Goal: Transaction & Acquisition: Purchase product/service

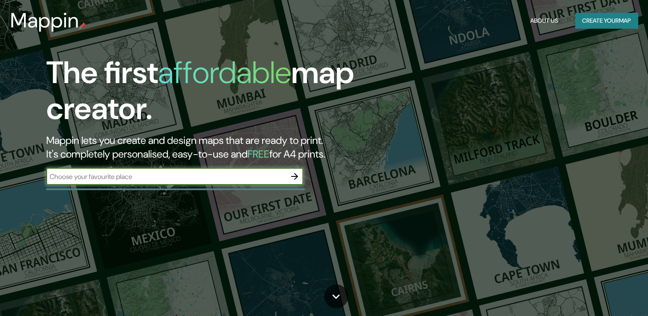
click at [173, 175] on input "text" at bounding box center [166, 177] width 240 height 10
type input "[GEOGRAPHIC_DATA]"
click at [297, 178] on icon "button" at bounding box center [294, 176] width 10 height 10
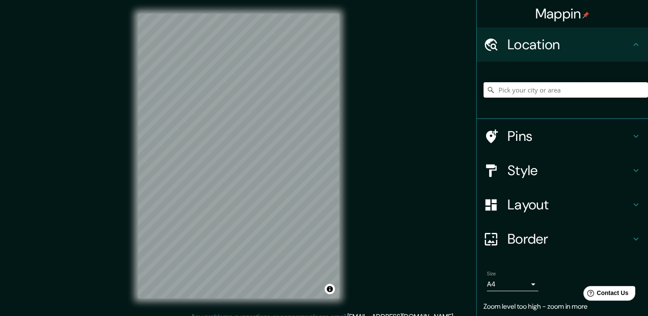
click at [568, 90] on input "Pick your city or area" at bounding box center [565, 89] width 164 height 15
click at [639, 87] on input "[GEOGRAPHIC_DATA], [GEOGRAPHIC_DATA], [GEOGRAPHIC_DATA] 1240000, [GEOGRAPHIC_DA…" at bounding box center [565, 89] width 164 height 15
type input "[GEOGRAPHIC_DATA], [GEOGRAPHIC_DATA], [GEOGRAPHIC_DATA] 1240000, [GEOGRAPHIC_DA…"
click at [638, 88] on icon "Clear" at bounding box center [640, 89] width 5 height 5
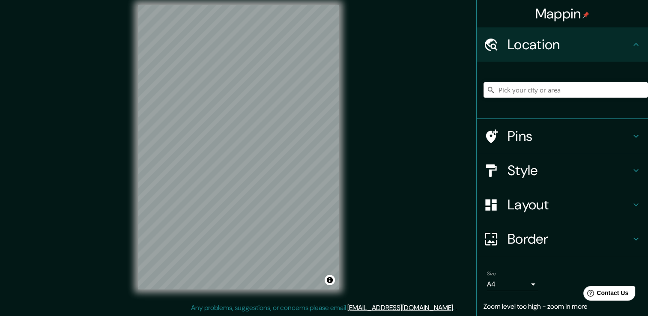
scroll to position [9, 0]
click at [518, 171] on h4 "Style" at bounding box center [568, 170] width 123 height 17
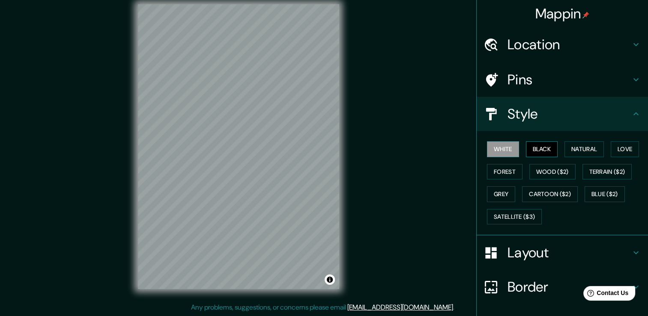
click at [530, 152] on button "Black" at bounding box center [542, 149] width 32 height 16
click at [614, 192] on button "Blue ($2)" at bounding box center [604, 194] width 40 height 16
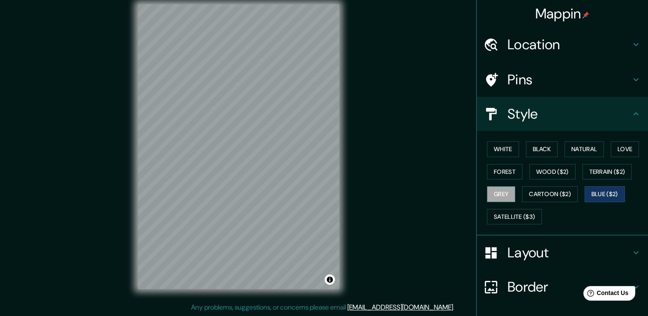
click at [506, 194] on button "Grey" at bounding box center [501, 194] width 28 height 16
click at [507, 167] on button "Forest" at bounding box center [505, 172] width 36 height 16
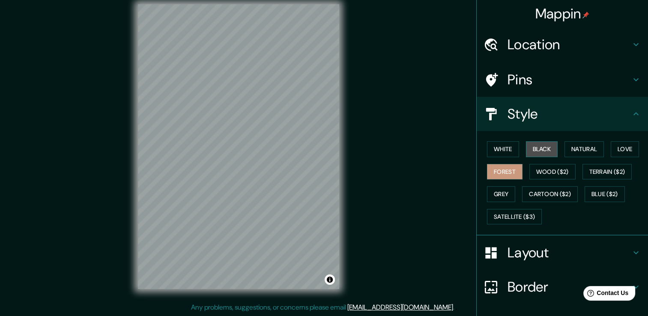
click at [536, 149] on button "Black" at bounding box center [542, 149] width 32 height 16
click at [570, 150] on button "Natural" at bounding box center [583, 149] width 39 height 16
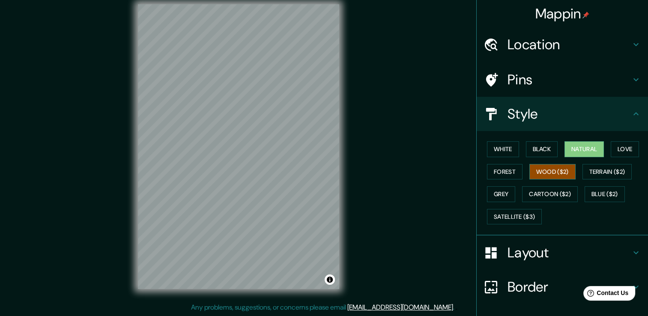
click at [560, 174] on button "Wood ($2)" at bounding box center [552, 172] width 46 height 16
click at [564, 194] on button "Cartoon ($2)" at bounding box center [550, 194] width 56 height 16
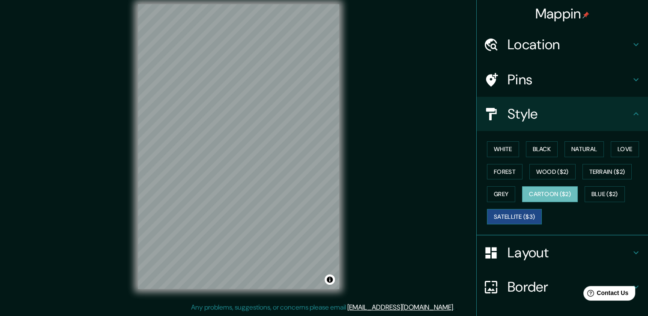
click at [532, 217] on button "Satellite ($3)" at bounding box center [514, 217] width 55 height 16
click at [613, 146] on button "Love" at bounding box center [624, 149] width 28 height 16
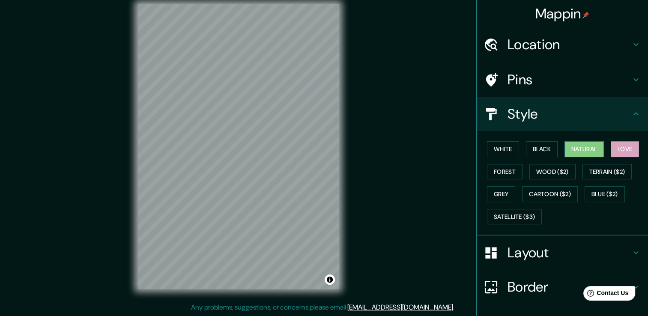
click at [587, 148] on button "Natural" at bounding box center [583, 149] width 39 height 16
click at [565, 174] on button "Wood ($2)" at bounding box center [552, 172] width 46 height 16
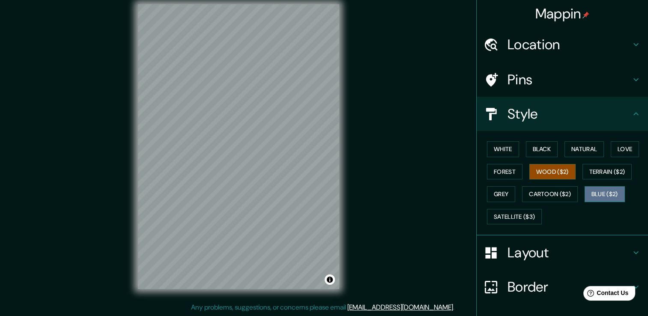
click at [601, 195] on button "Blue ($2)" at bounding box center [604, 194] width 40 height 16
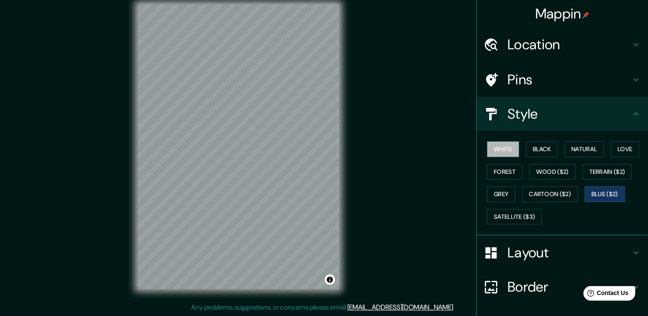
click at [509, 148] on button "White" at bounding box center [503, 149] width 32 height 16
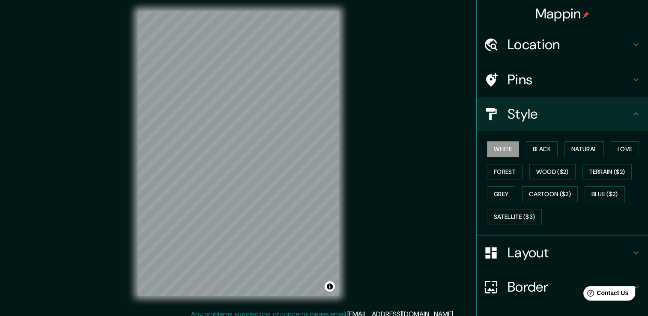
scroll to position [0, 0]
